Goal: Task Accomplishment & Management: Use online tool/utility

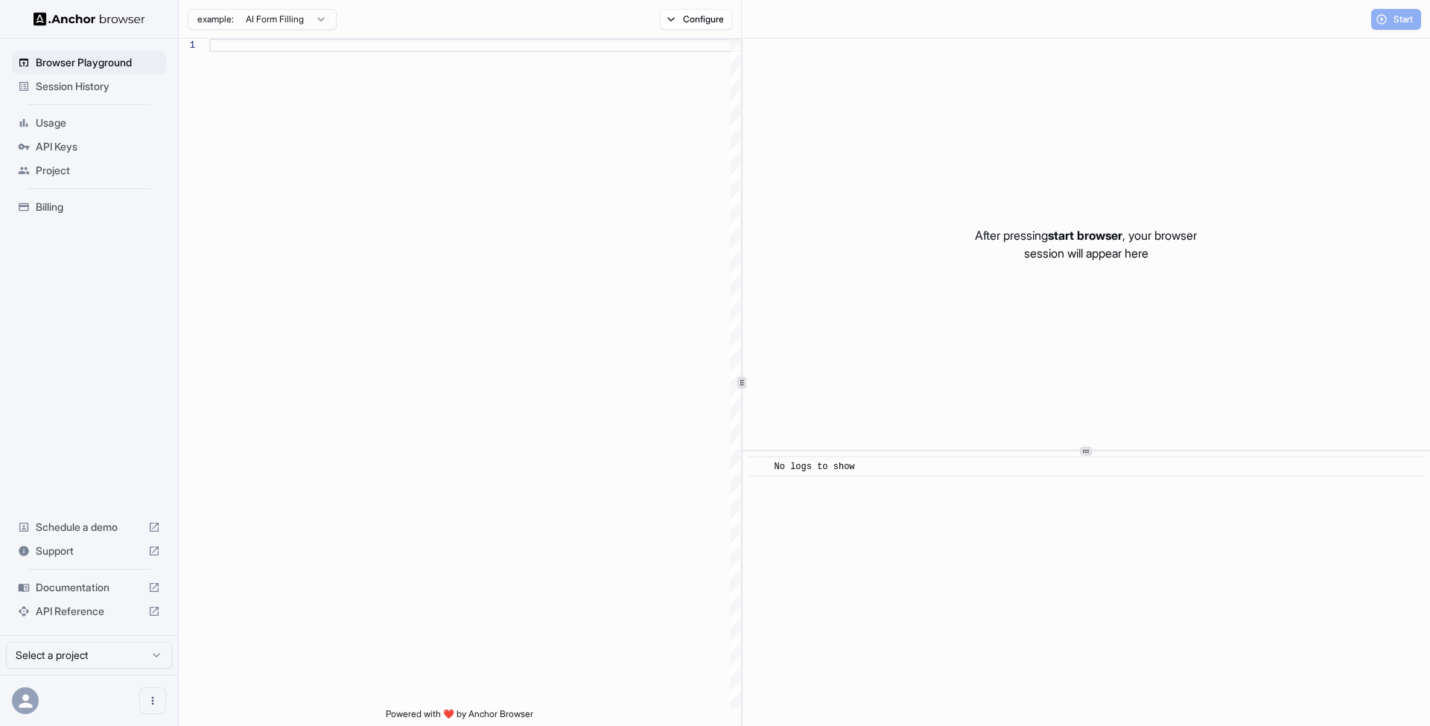
scroll to position [134, 0]
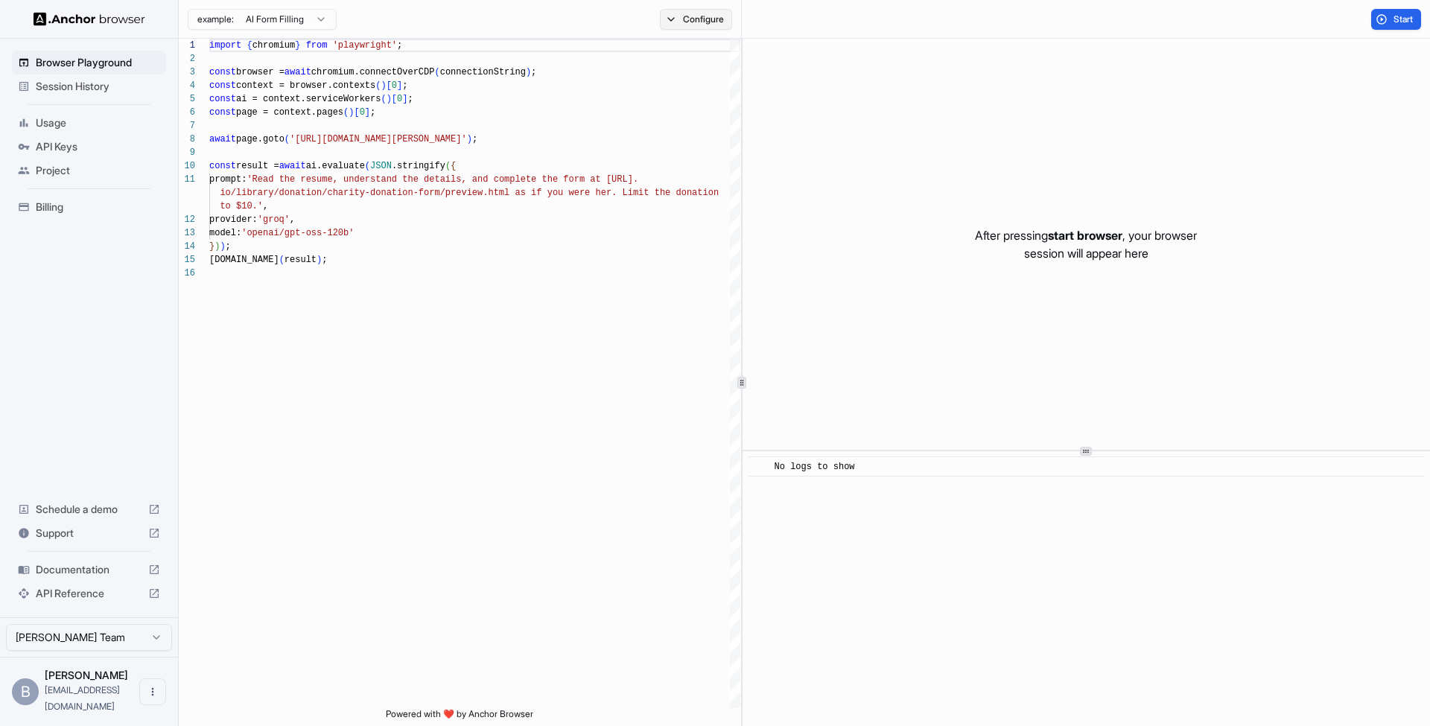
click at [707, 25] on button "Configure" at bounding box center [696, 19] width 72 height 21
click at [859, 147] on button "Select Profile..." at bounding box center [857, 150] width 149 height 21
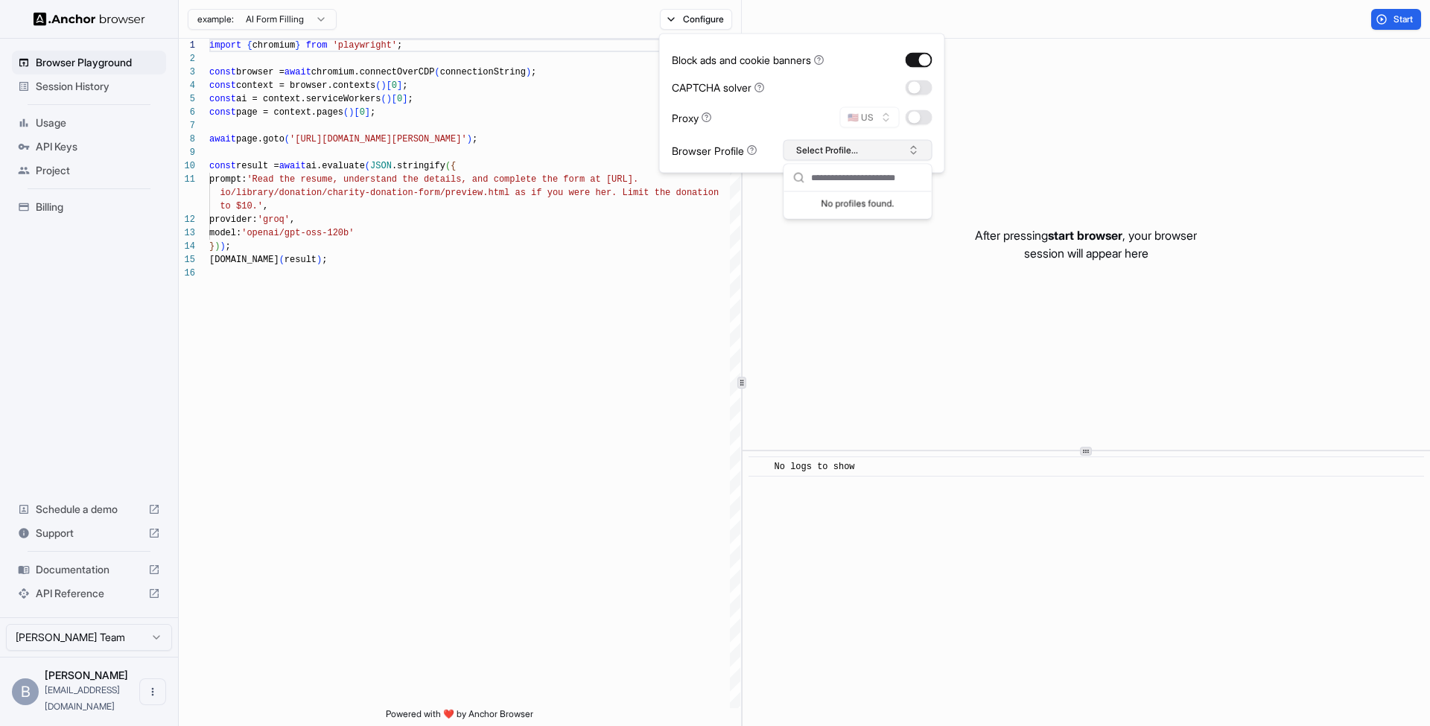
click at [859, 147] on button "Select Profile..." at bounding box center [857, 150] width 149 height 21
click at [911, 86] on button "button" at bounding box center [919, 87] width 27 height 15
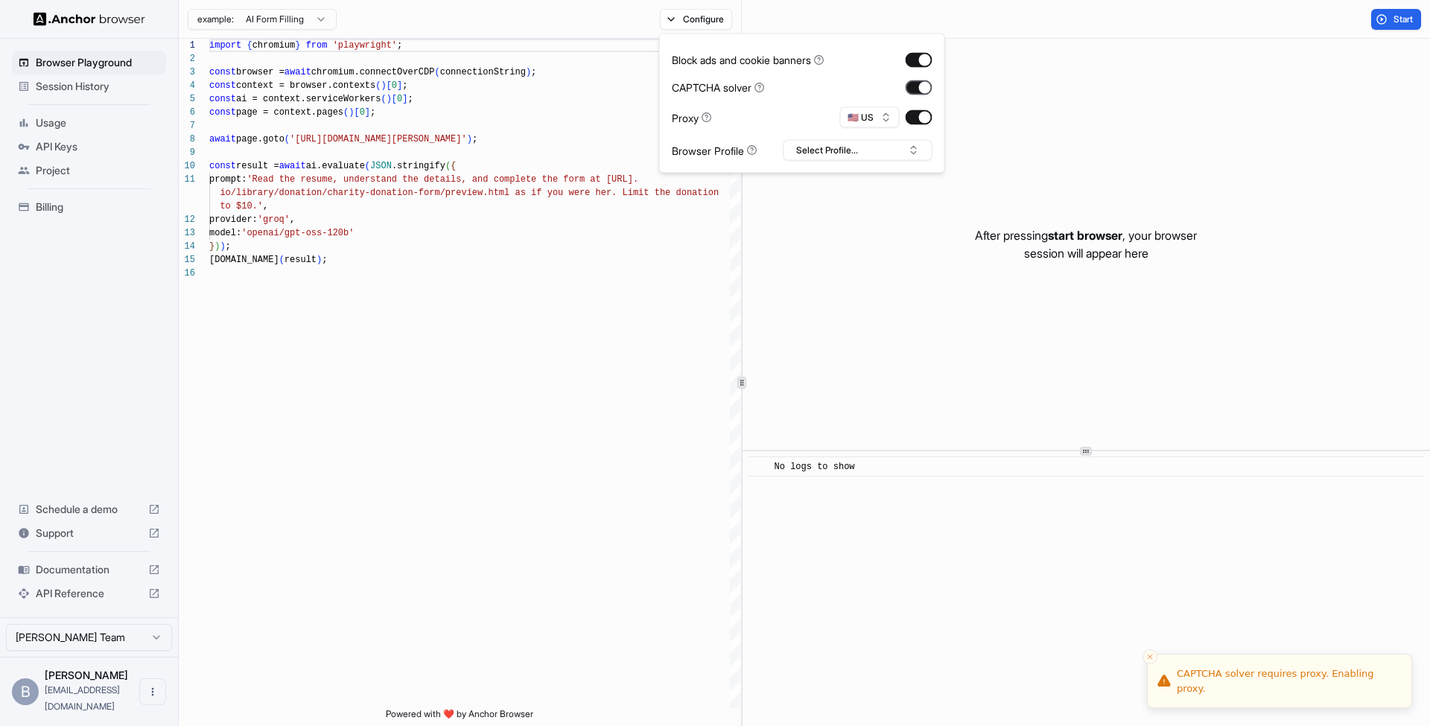
click at [911, 86] on button "button" at bounding box center [919, 87] width 27 height 15
click at [908, 118] on button "button" at bounding box center [919, 117] width 27 height 15
drag, startPoint x: 554, startPoint y: 32, endPoint x: 372, endPoint y: 15, distance: 182.5
click at [554, 32] on div "example: AI Form Filling Configure" at bounding box center [460, 19] width 563 height 39
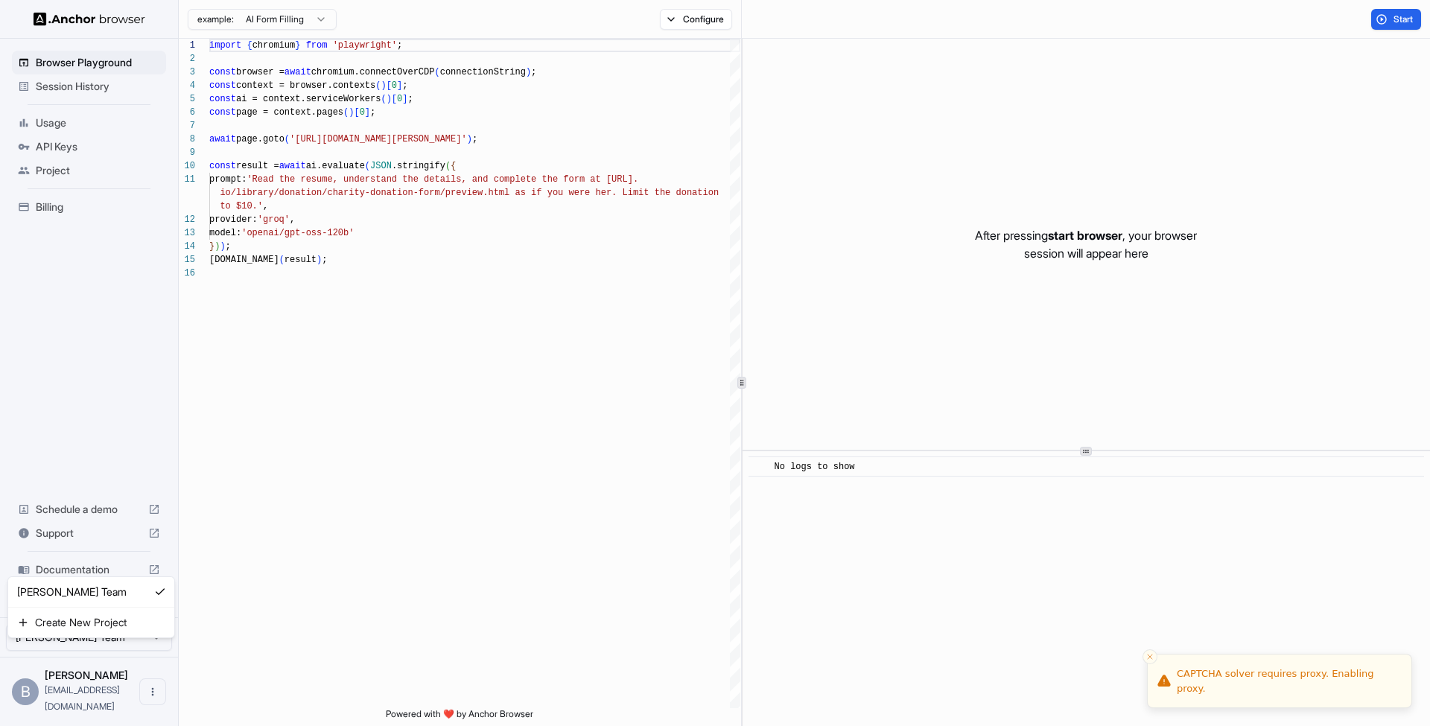
click at [127, 660] on html "Browser Playground Session History Usage API Keys Project Billing Schedule a de…" at bounding box center [715, 363] width 1430 height 726
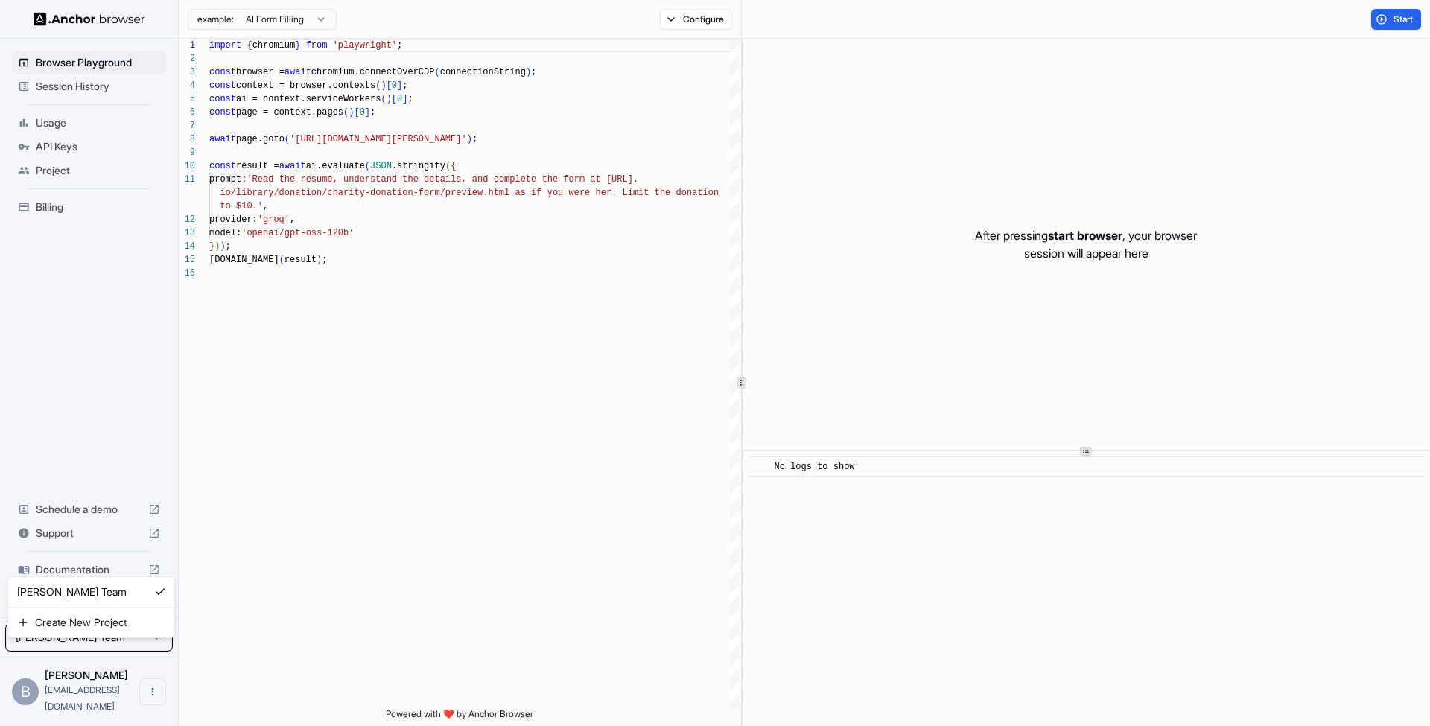
click at [127, 660] on html "Browser Playground Session History Usage API Keys Project Billing Schedule a de…" at bounding box center [715, 363] width 1430 height 726
click at [150, 697] on icon "Open menu" at bounding box center [153, 692] width 12 height 12
click at [532, 509] on div at bounding box center [715, 363] width 1430 height 726
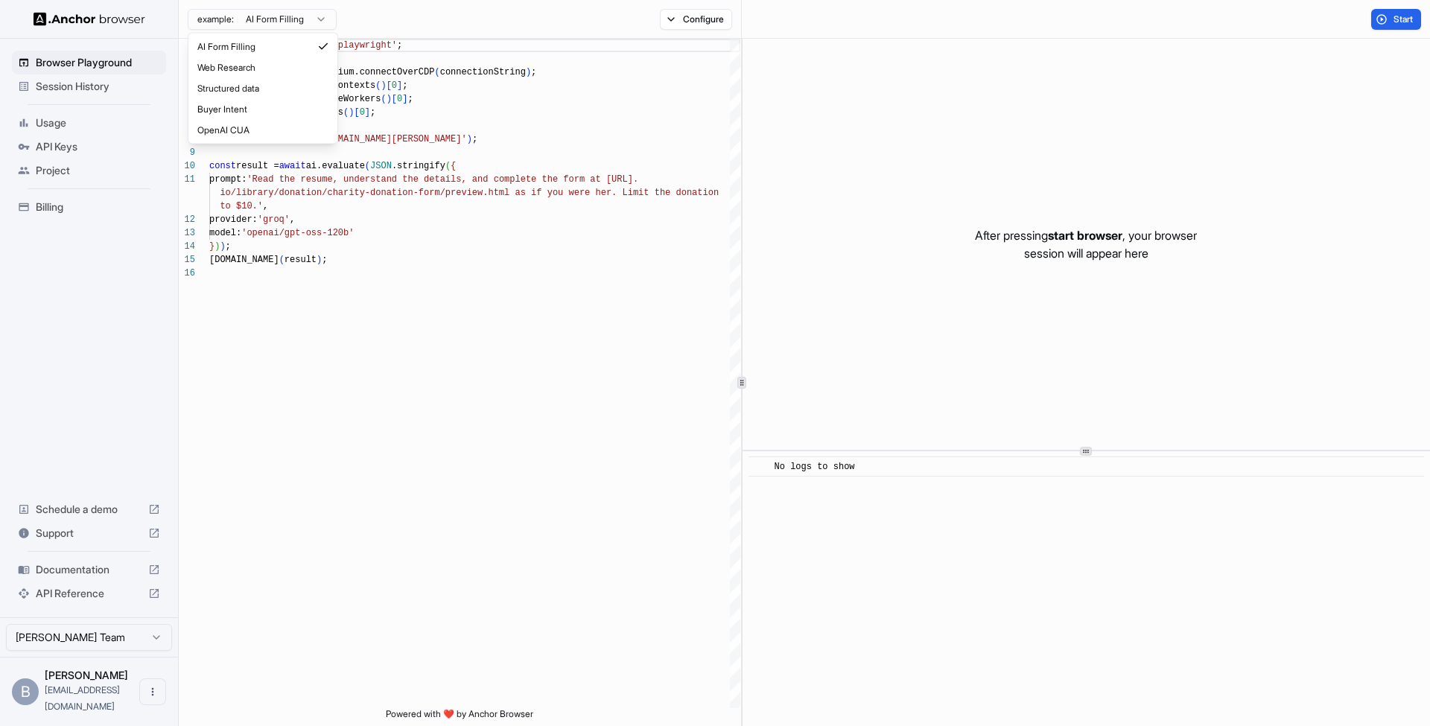
click at [267, 26] on html "Browser Playground Session History Usage API Keys Project Billing Schedule a de…" at bounding box center [715, 363] width 1430 height 726
click at [267, 25] on html "Browser Playground Session History Usage API Keys Project Billing Schedule a de…" at bounding box center [715, 363] width 1430 height 726
click at [89, 577] on span "Documentation" at bounding box center [89, 569] width 106 height 15
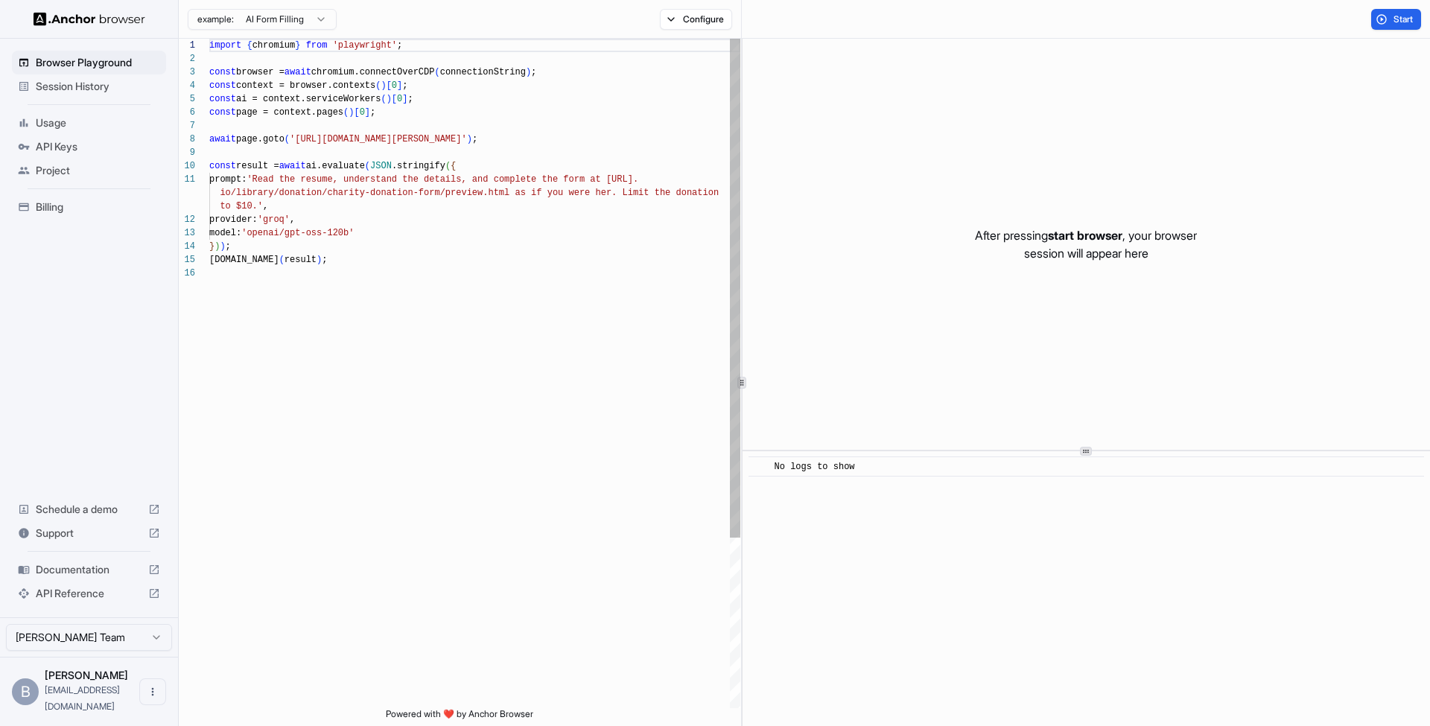
scroll to position [54, 0]
drag, startPoint x: 410, startPoint y: 104, endPoint x: 395, endPoint y: 98, distance: 15.1
click at [410, 104] on span "const ai = context.serviceWorkers ( ) [ 0 ] ;" at bounding box center [311, 98] width 204 height 13
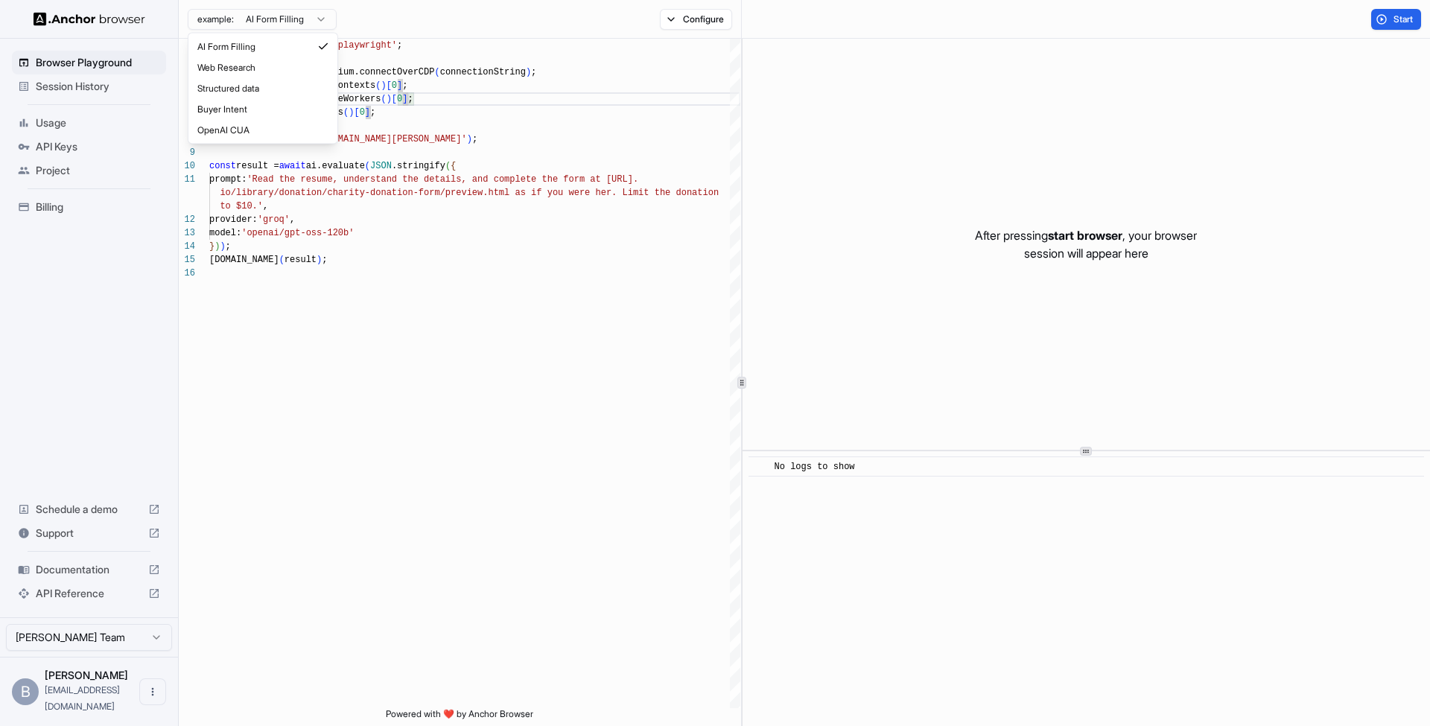
click at [309, 27] on html "Browser Playground Session History Usage API Keys Project Billing Schedule a de…" at bounding box center [715, 363] width 1430 height 726
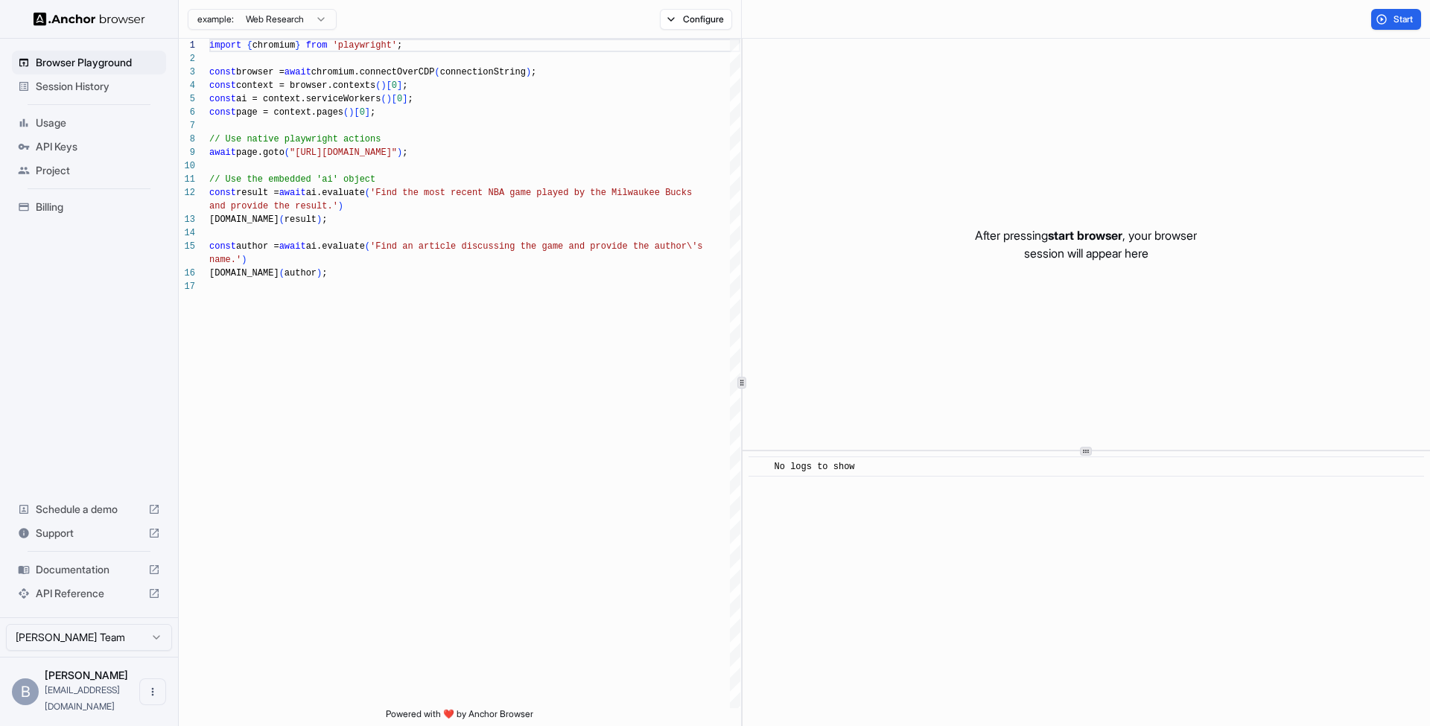
click at [298, 21] on html "Browser Playground Session History Usage API Keys Project Billing Schedule a de…" at bounding box center [715, 363] width 1430 height 726
type textarea "**********"
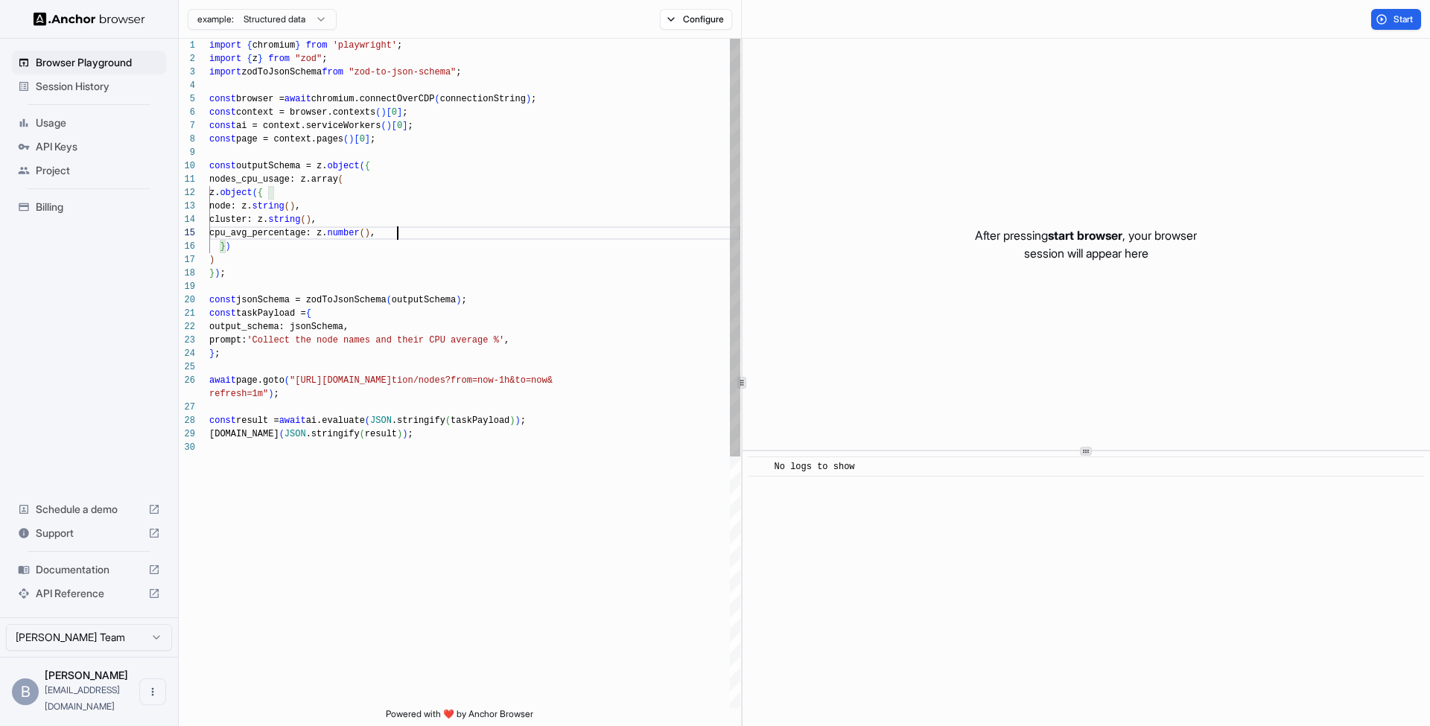
click at [460, 231] on div "cpu_avg_percentage: z. number ( ) ," at bounding box center [474, 232] width 531 height 13
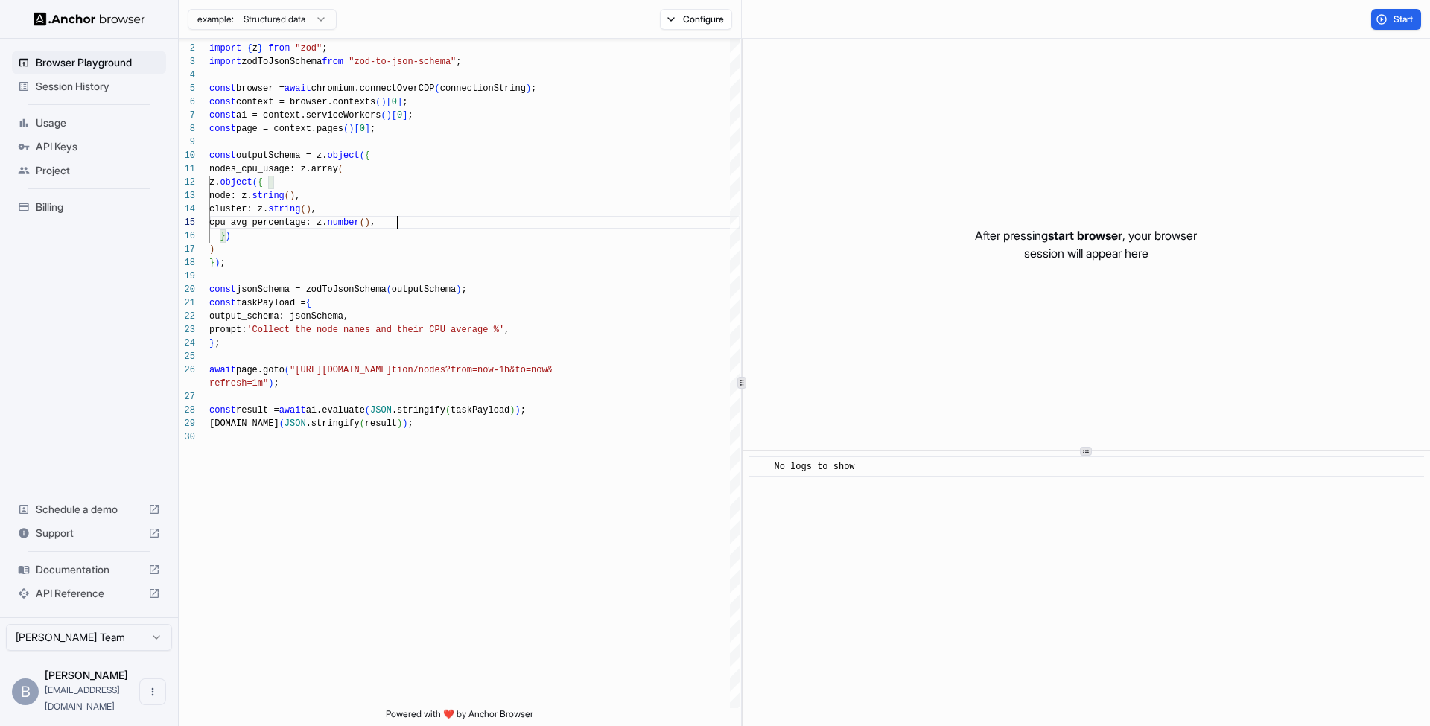
click at [297, 25] on html "Browser Playground Session History Usage API Keys Project Billing Schedule a de…" at bounding box center [715, 363] width 1430 height 726
click at [410, 255] on html "Browser Playground Session History Usage API Keys Project Billing Schedule a de…" at bounding box center [715, 363] width 1430 height 726
click at [444, 235] on div "} )" at bounding box center [474, 235] width 531 height 13
drag, startPoint x: 399, startPoint y: 208, endPoint x: 383, endPoint y: 200, distance: 18.3
click at [375, 198] on div "import { chromium } from 'playwright' ; import { z } from "zod" ; import zodToJ…" at bounding box center [474, 564] width 531 height 1072
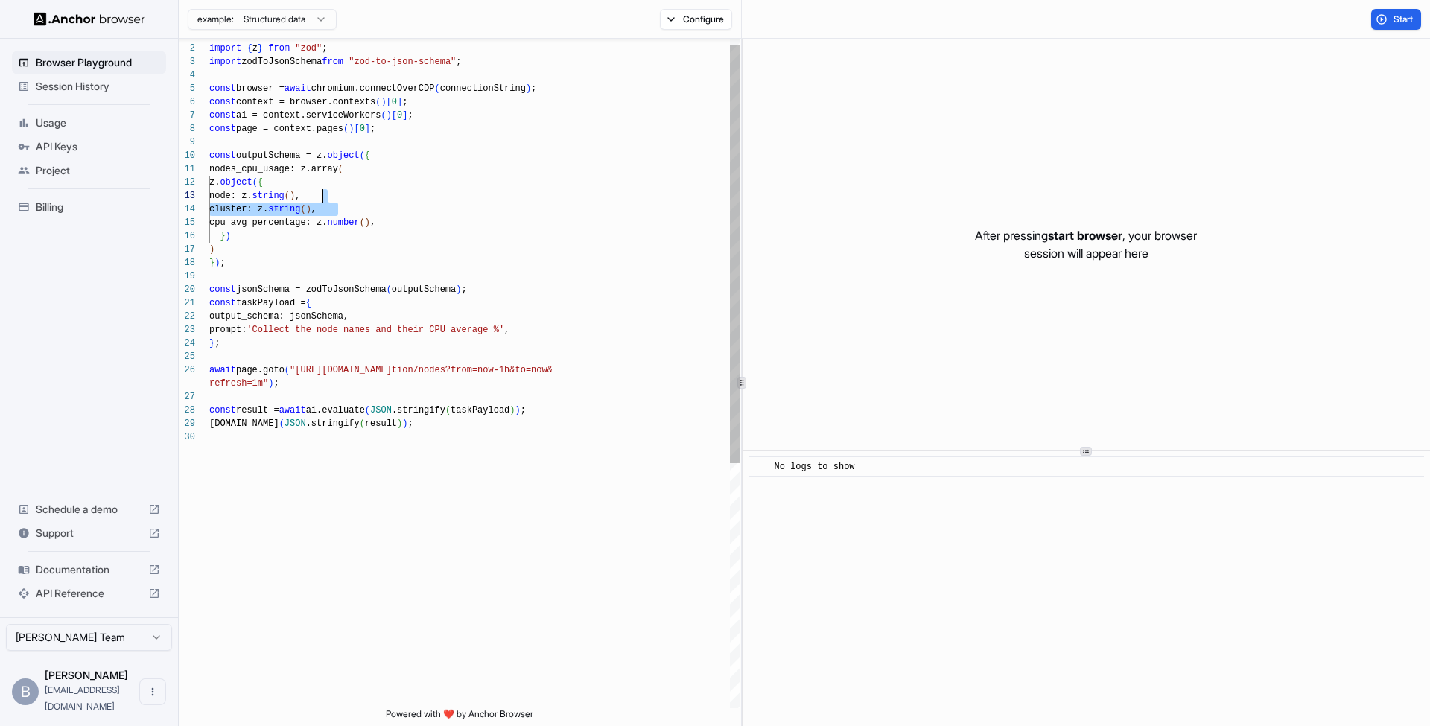
scroll to position [0, 0]
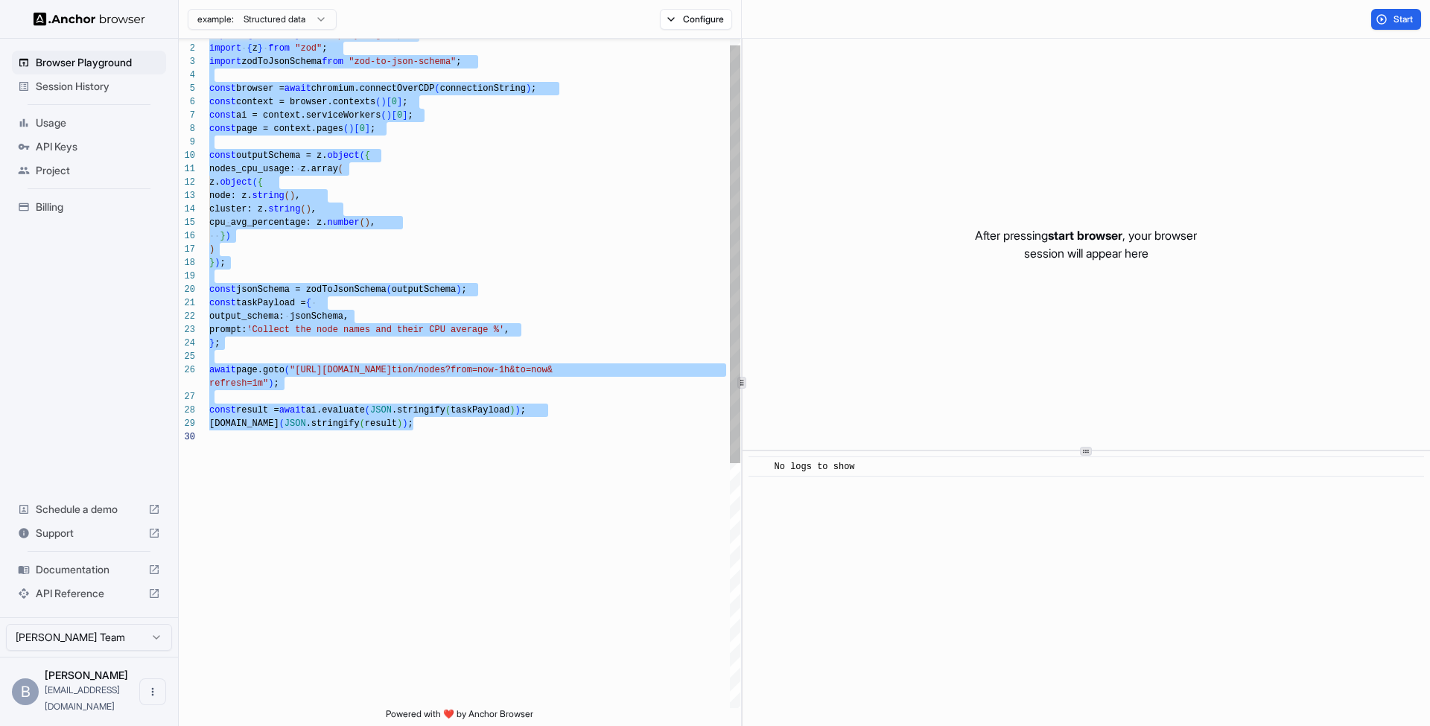
type textarea "**********"
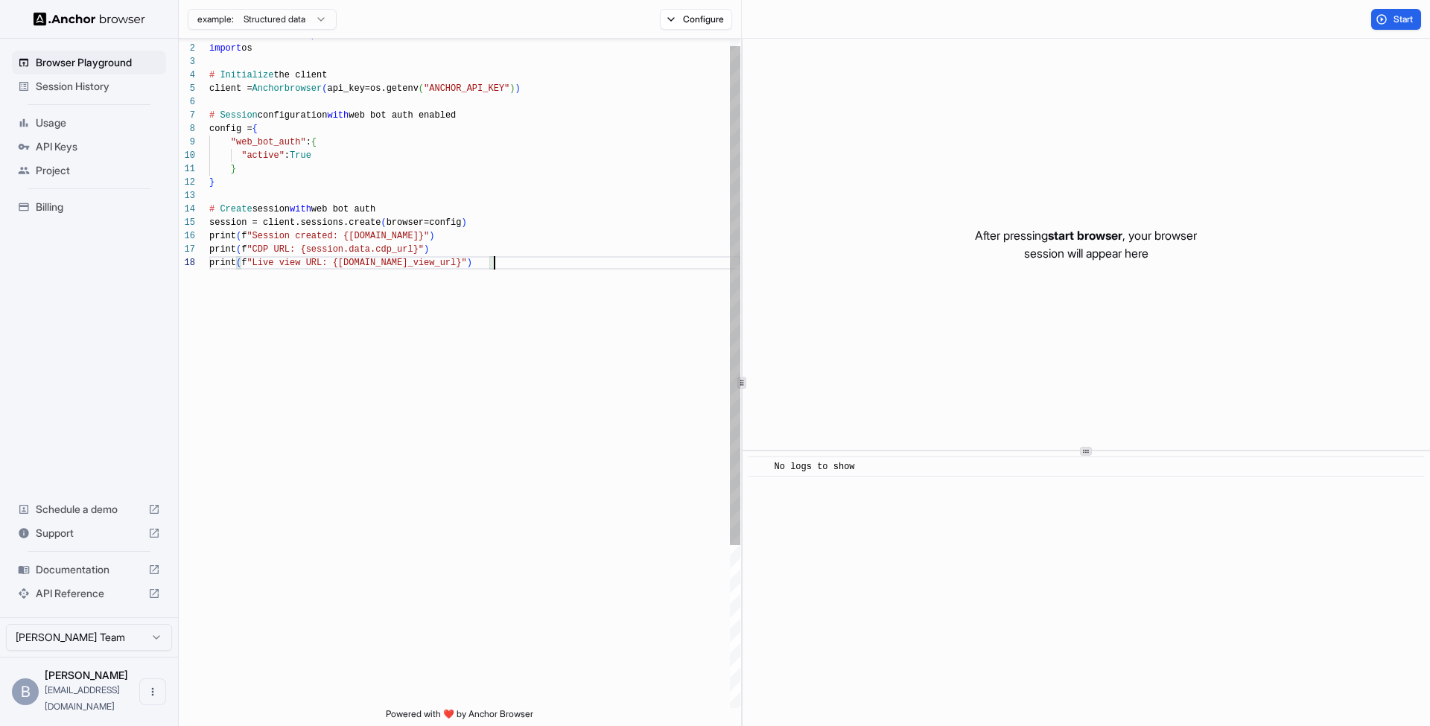
scroll to position [94, 0]
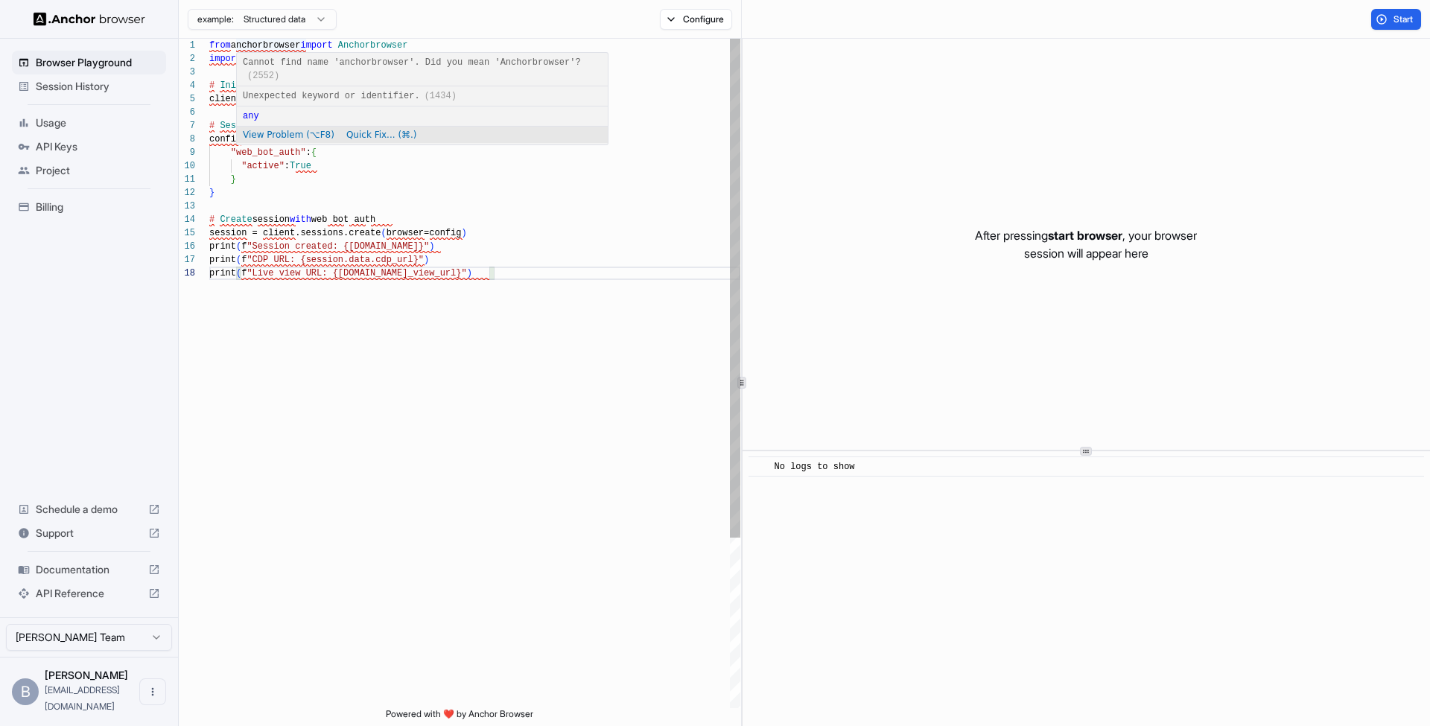
click at [589, 189] on div "}" at bounding box center [474, 192] width 531 height 13
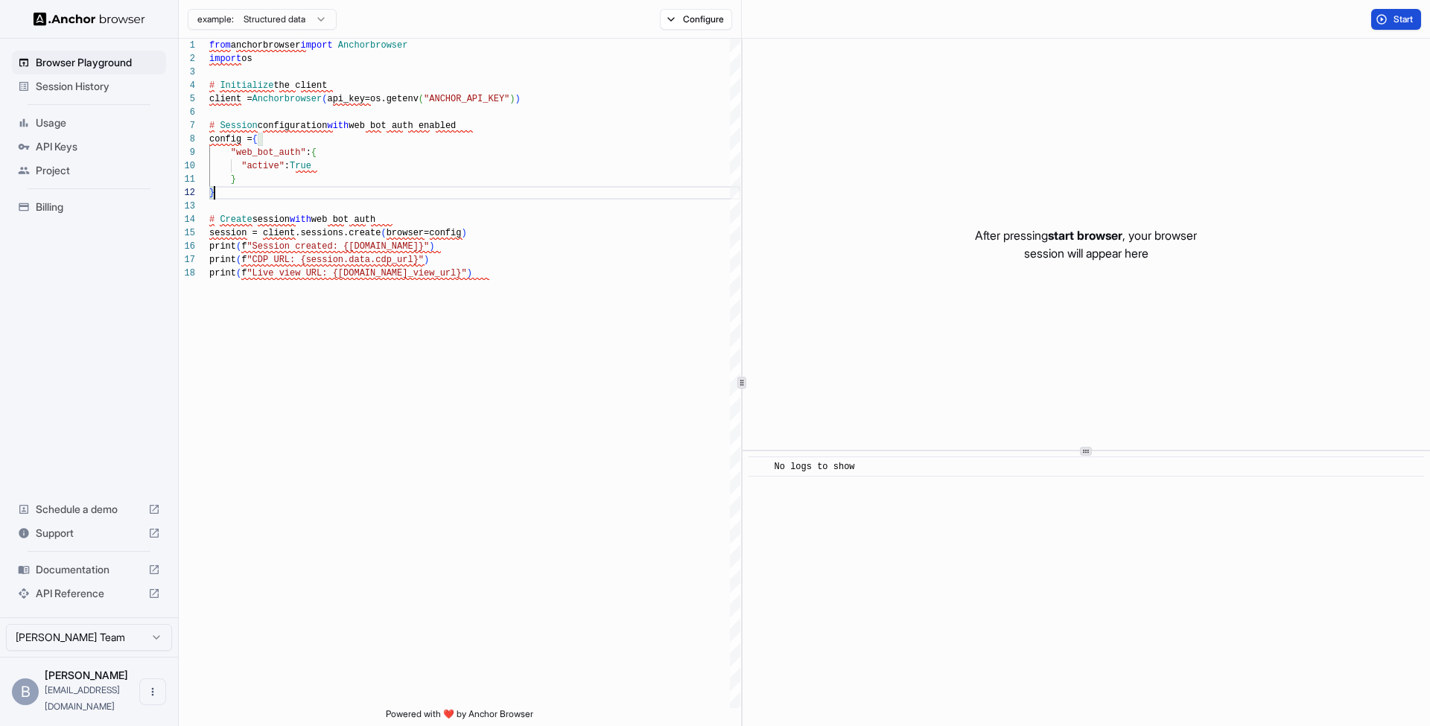
click at [1413, 19] on span "Start" at bounding box center [1403, 19] width 21 height 12
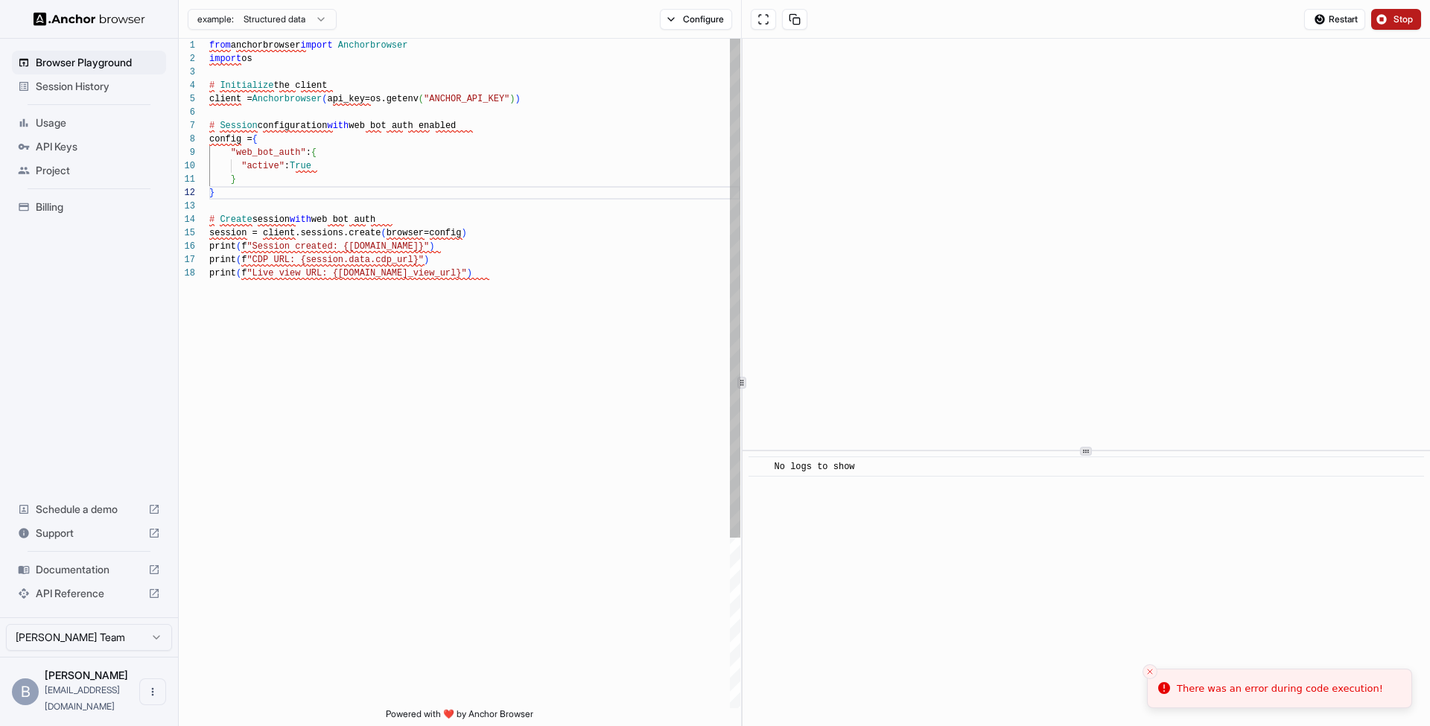
click at [509, 310] on div "from anchorbrowser import Anchorbrowser import os # Initialize the client clien…" at bounding box center [474, 487] width 531 height 897
click at [73, 149] on span "API Keys" at bounding box center [98, 146] width 124 height 15
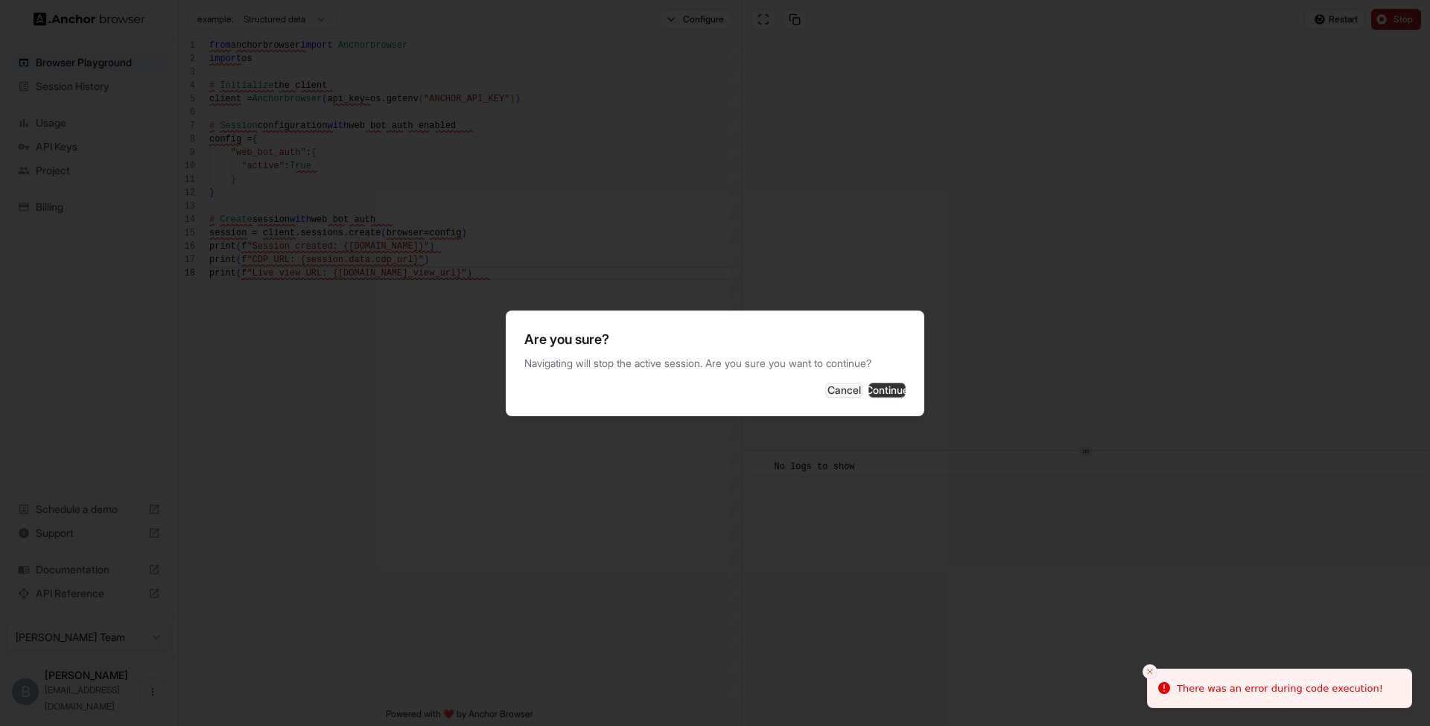
click at [868, 387] on button "Continue" at bounding box center [886, 390] width 37 height 15
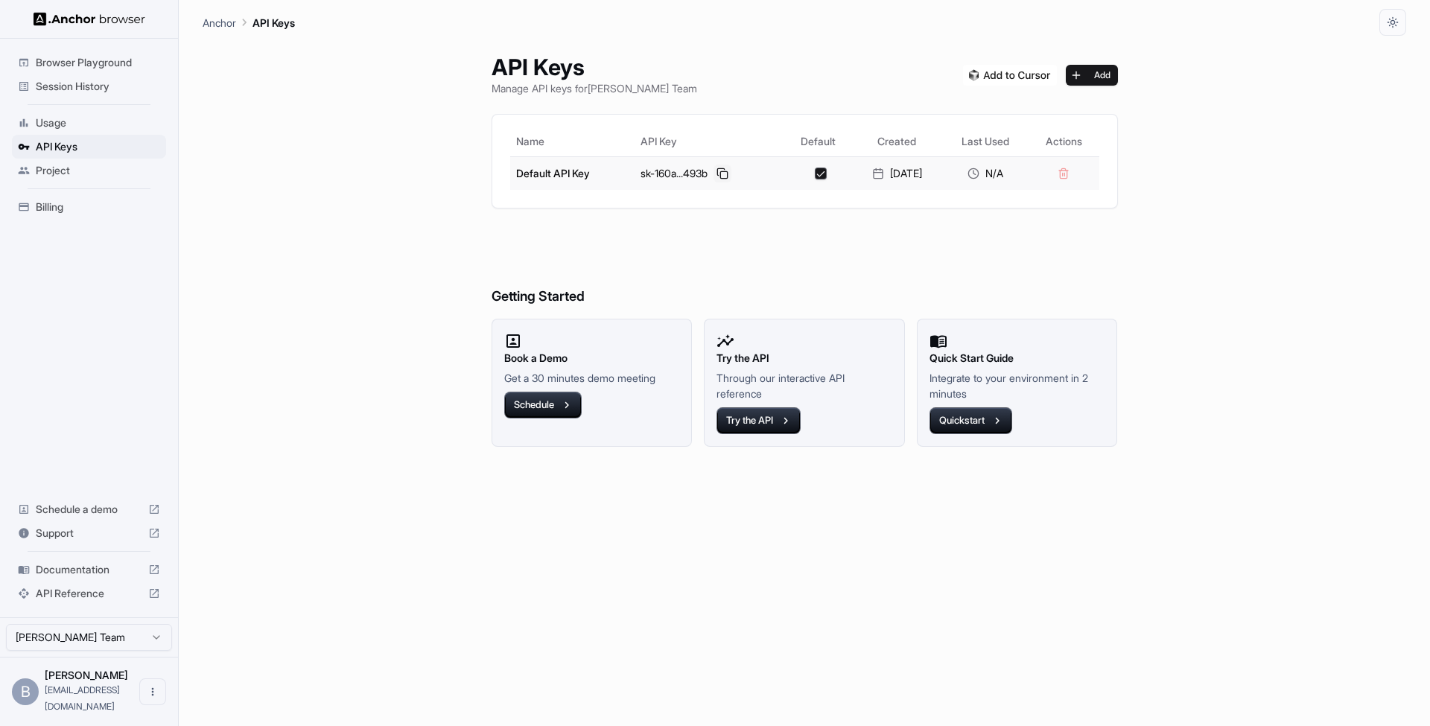
click at [713, 176] on button at bounding box center [722, 174] width 18 height 18
click at [993, 420] on button "Quickstart" at bounding box center [970, 420] width 83 height 27
click at [717, 168] on button at bounding box center [722, 174] width 18 height 18
